Goal: Submit feedback/report problem

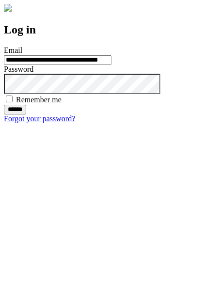
type input "**********"
click at [26, 115] on input "******" at bounding box center [15, 110] width 22 height 10
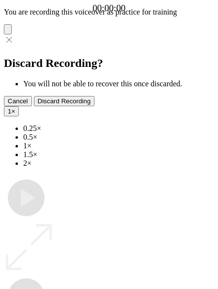
type input "**********"
